Goal: Browse casually

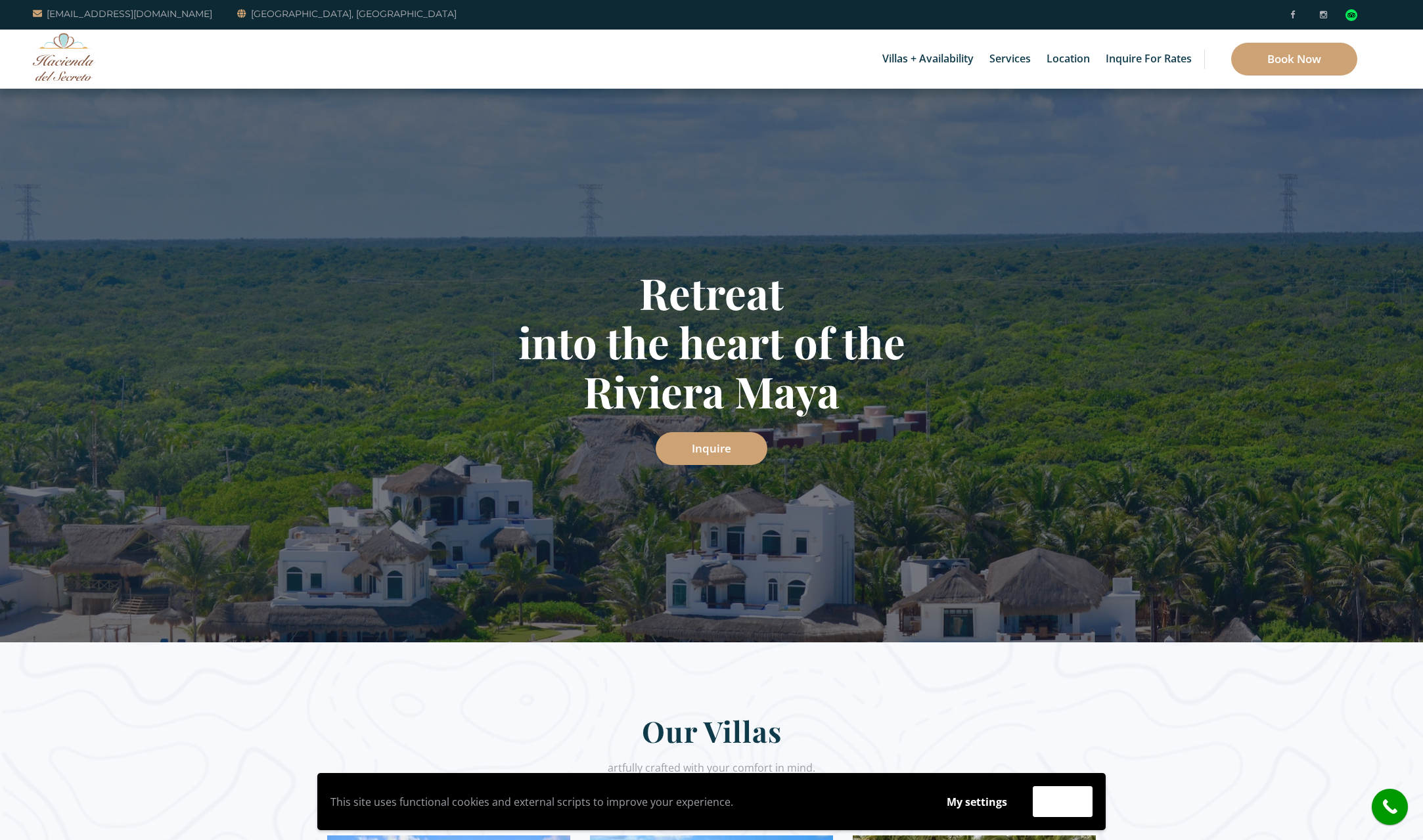
click at [412, 146] on div "Retreat into the heart of the Riviera Maya Inquire" at bounding box center [711, 365] width 1423 height 554
